Goal: Information Seeking & Learning: Learn about a topic

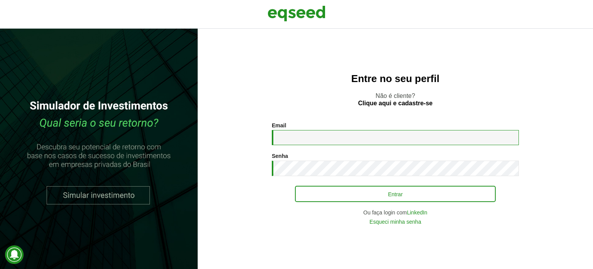
type input "**********"
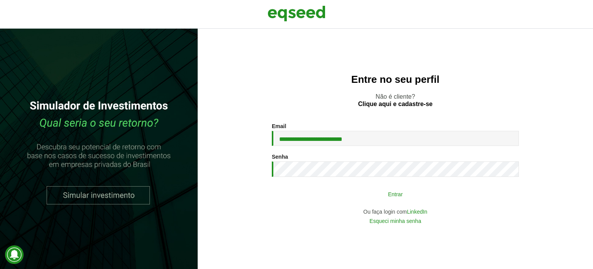
click at [382, 189] on button "Entrar" at bounding box center [395, 193] width 201 height 15
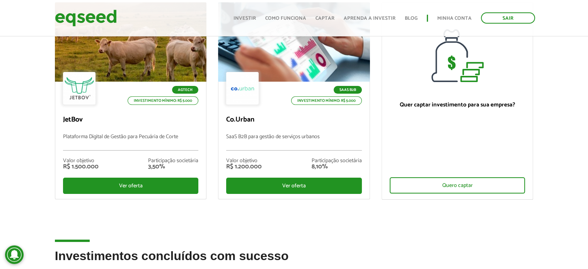
scroll to position [93, 0]
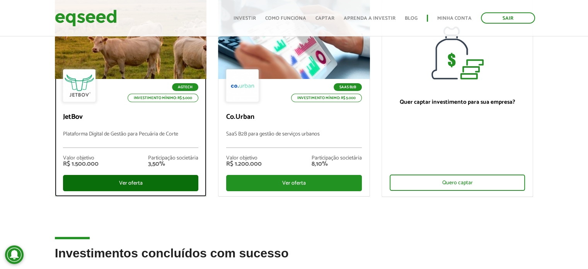
click at [126, 184] on div "Ver oferta" at bounding box center [131, 183] width 136 height 16
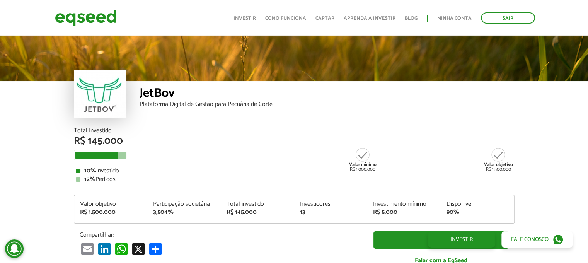
scroll to position [811, 0]
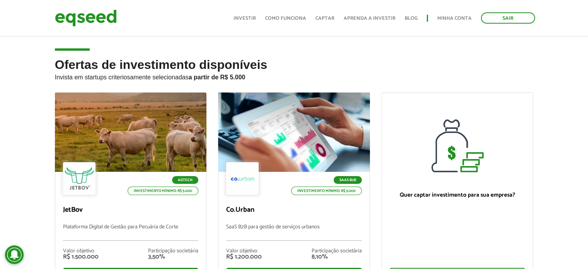
scroll to position [100, 0]
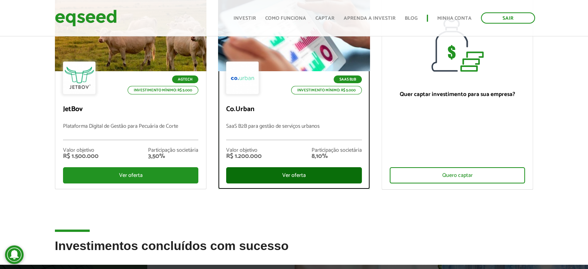
click at [270, 170] on div "Ver oferta" at bounding box center [294, 175] width 136 height 16
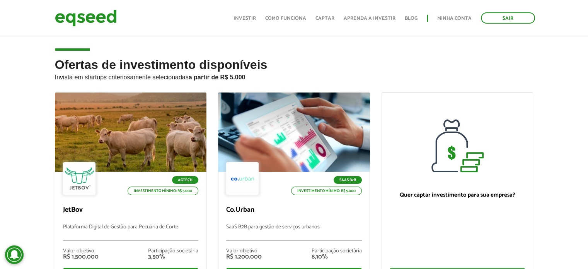
scroll to position [93, 0]
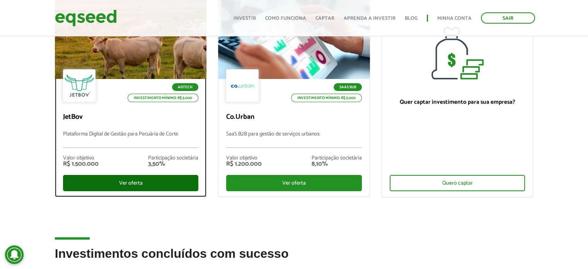
click at [121, 184] on div "Ver oferta" at bounding box center [131, 183] width 136 height 16
